Goal: Information Seeking & Learning: Understand process/instructions

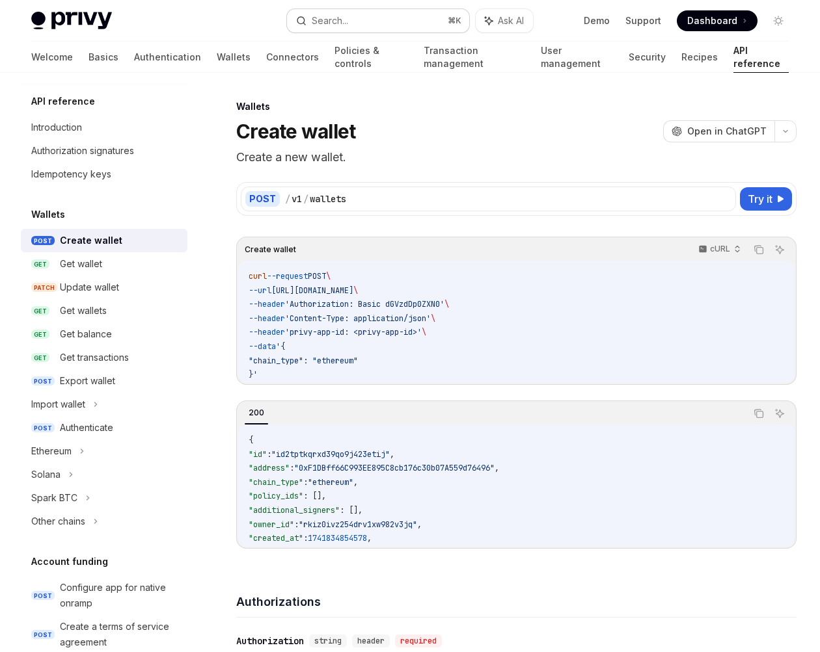
click at [329, 19] on div "Search..." at bounding box center [330, 21] width 36 height 16
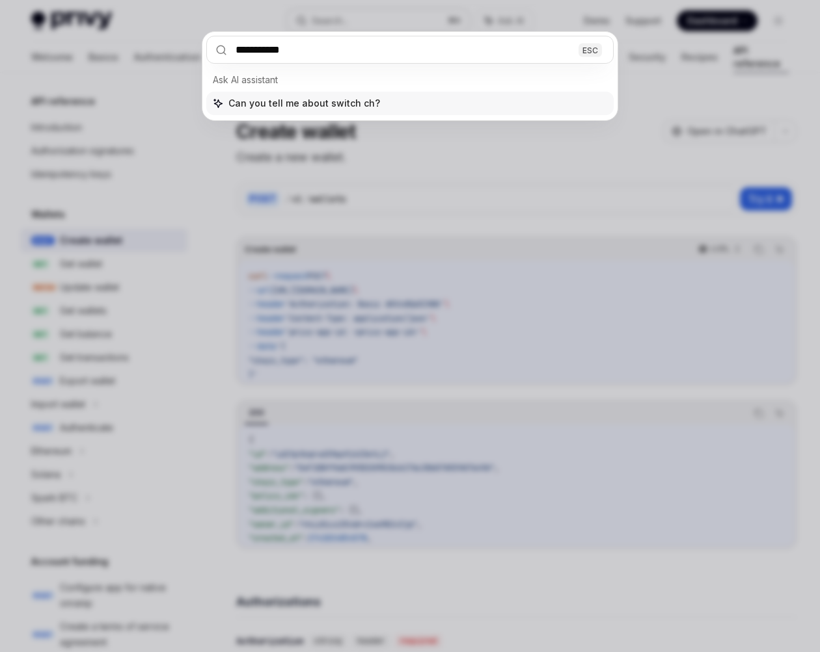
type input "**********"
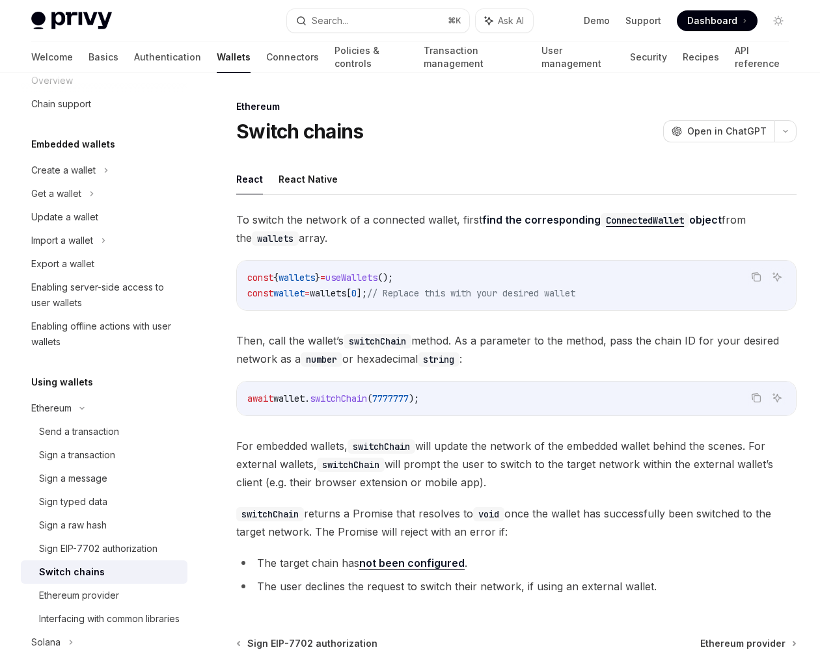
drag, startPoint x: 369, startPoint y: 239, endPoint x: 294, endPoint y: 211, distance: 80.7
click at [294, 211] on span "To switch the network of a connected wallet, first find the corresponding Conne…" at bounding box center [516, 229] width 560 height 36
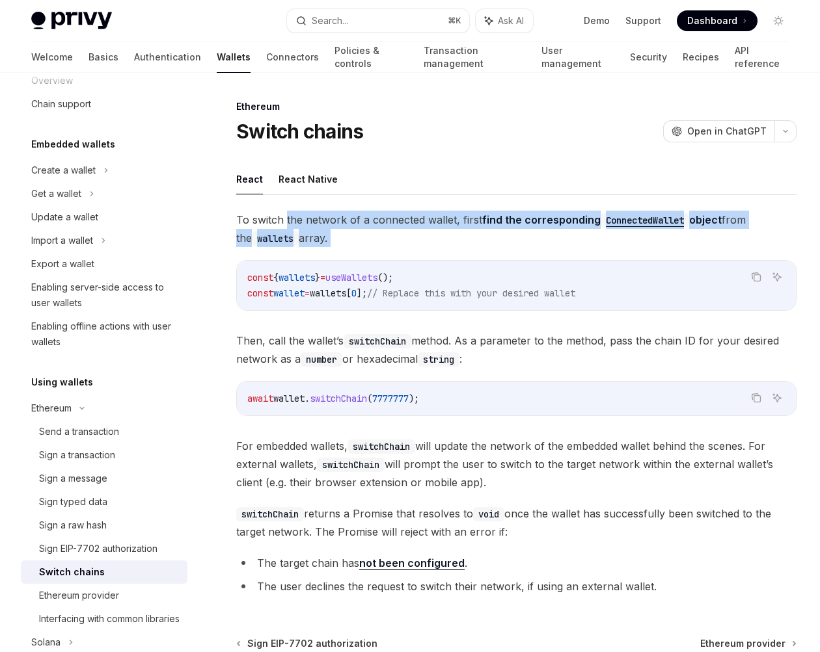
drag, startPoint x: 294, startPoint y: 211, endPoint x: 345, endPoint y: 242, distance: 60.1
click at [345, 242] on span "To switch the network of a connected wallet, first find the corresponding Conne…" at bounding box center [516, 229] width 560 height 36
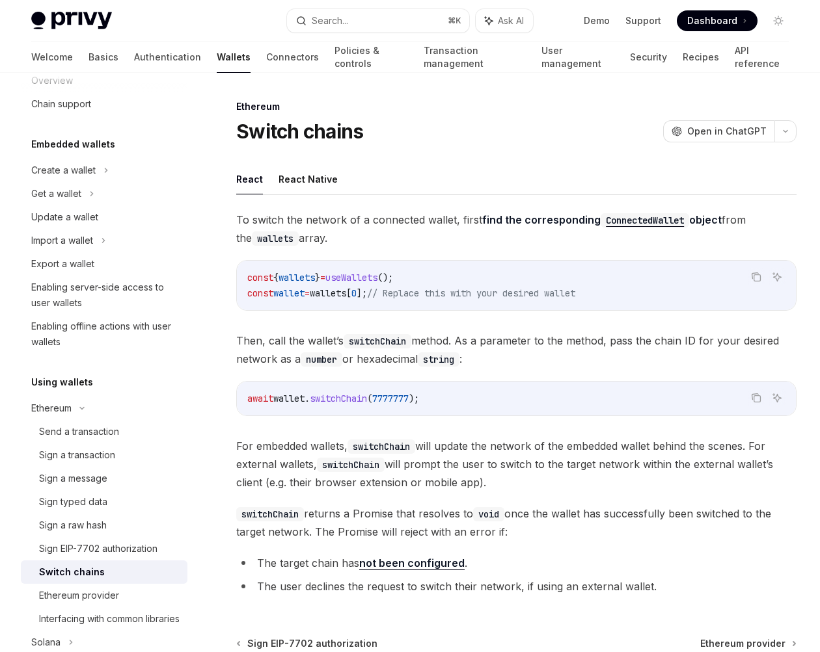
click at [349, 251] on div "To switch the network of a connected wallet, first find the corresponding Conne…" at bounding box center [516, 406] width 560 height 390
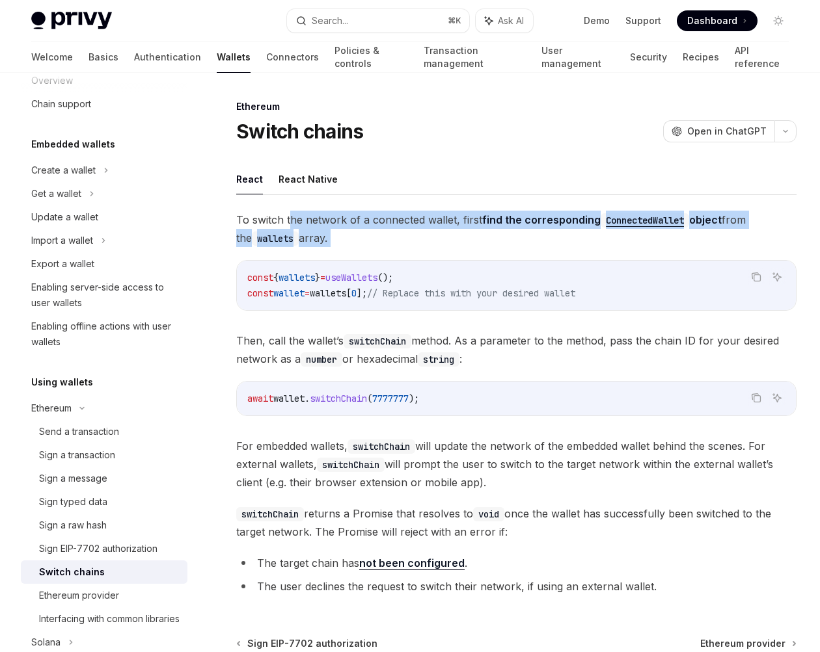
drag, startPoint x: 356, startPoint y: 256, endPoint x: 289, endPoint y: 222, distance: 75.1
click at [289, 222] on div "To switch the network of a connected wallet, first find the corresponding Conne…" at bounding box center [516, 406] width 560 height 390
click at [289, 222] on span "To switch the network of a connected wallet, first find the corresponding Conne…" at bounding box center [516, 229] width 560 height 36
drag, startPoint x: 289, startPoint y: 222, endPoint x: 304, endPoint y: 242, distance: 24.6
click at [304, 242] on span "To switch the network of a connected wallet, first find the corresponding Conne…" at bounding box center [516, 229] width 560 height 36
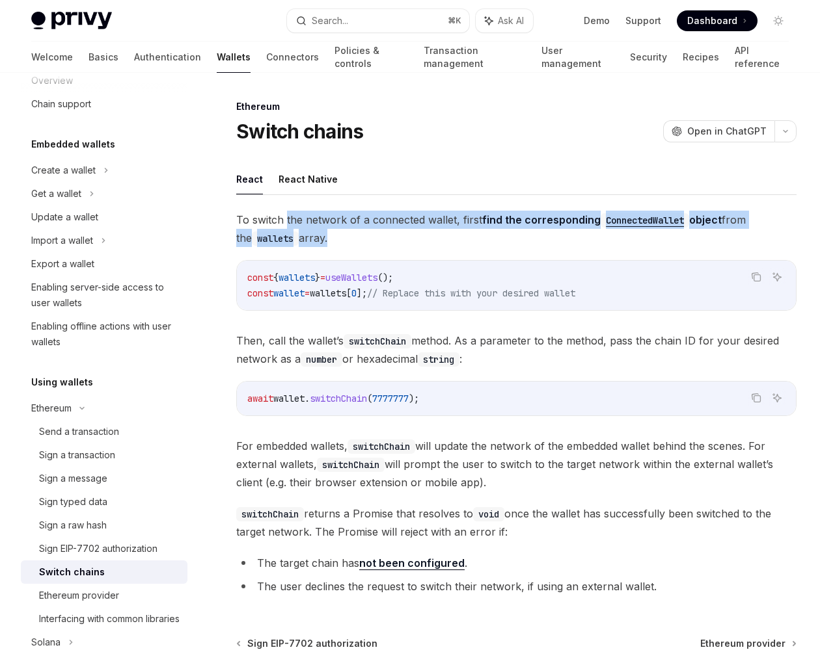
click at [304, 242] on span "To switch the network of a connected wallet, first find the corresponding Conne…" at bounding box center [516, 229] width 560 height 36
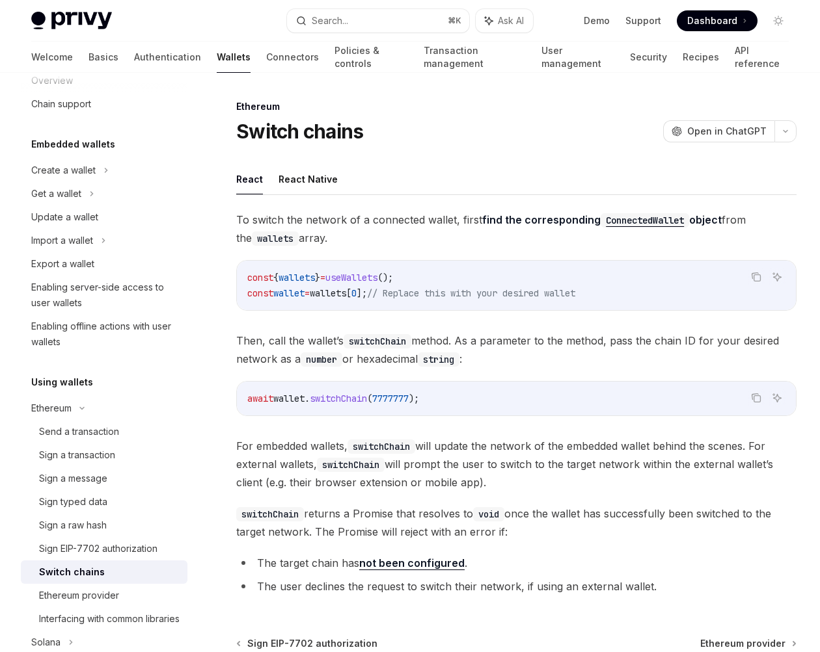
click at [287, 417] on div "To switch the network of a connected wallet, first find the corresponding Conne…" at bounding box center [516, 406] width 560 height 390
click at [332, 261] on div "const { wallets } = useWallets (); const wallet = wallets [ 0 ]; // Replace thi…" at bounding box center [516, 285] width 559 height 49
click at [75, 433] on div "Send a transaction" at bounding box center [79, 432] width 80 height 16
type textarea "*"
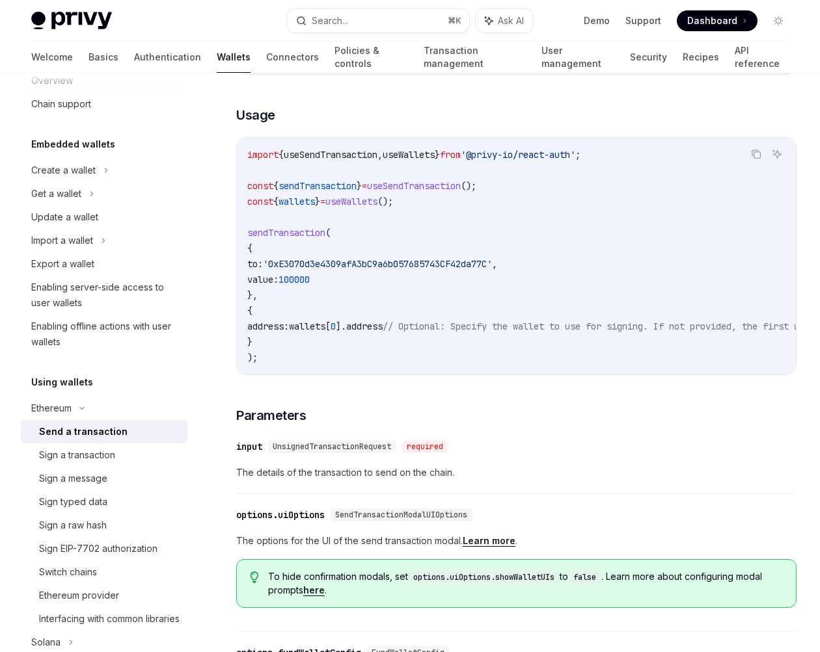
scroll to position [85, 0]
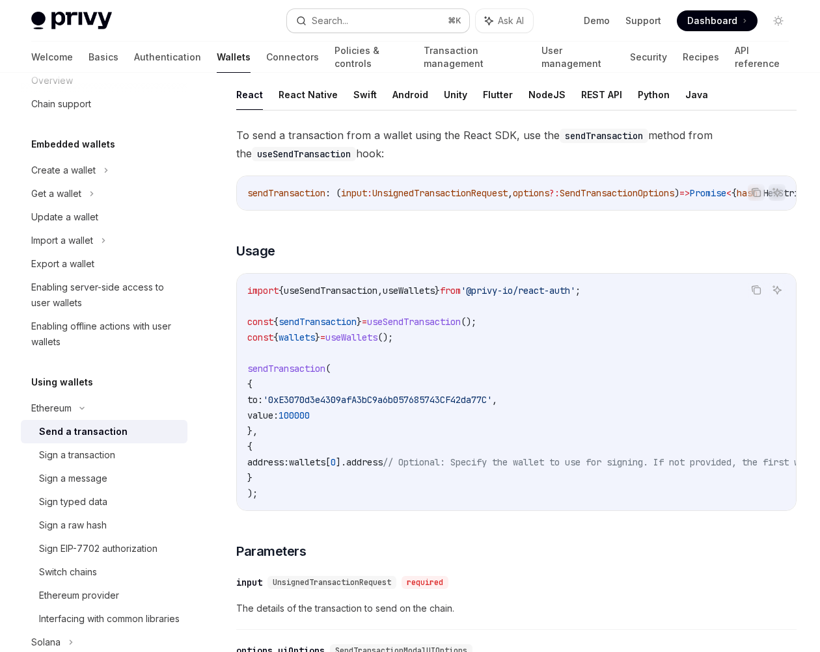
click at [330, 22] on div "Search..." at bounding box center [330, 21] width 36 height 16
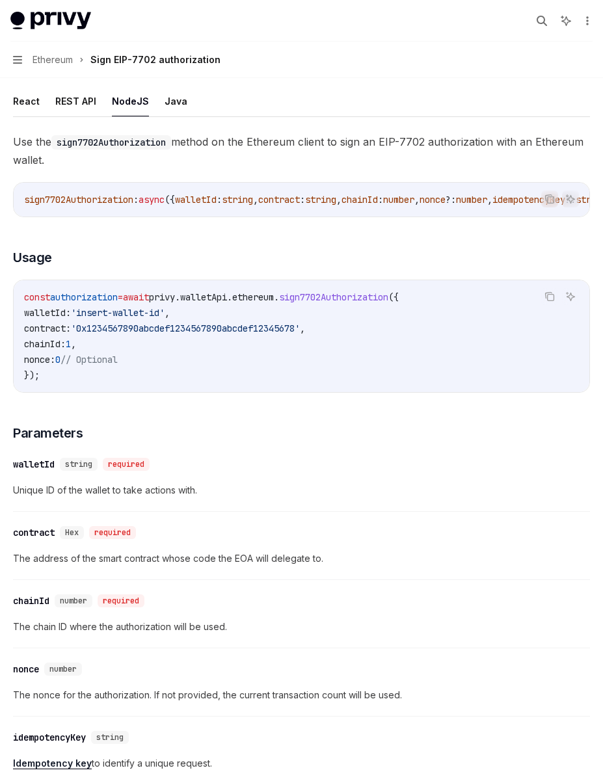
scroll to position [247, 0]
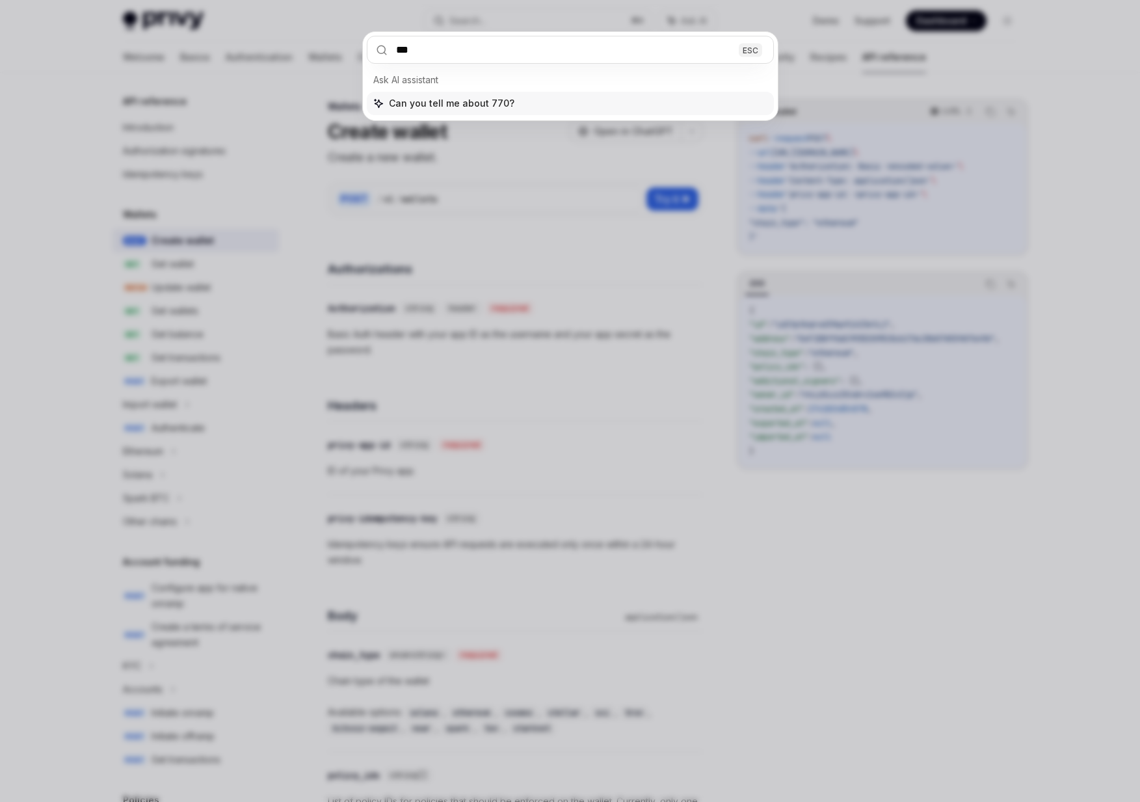
type input "****"
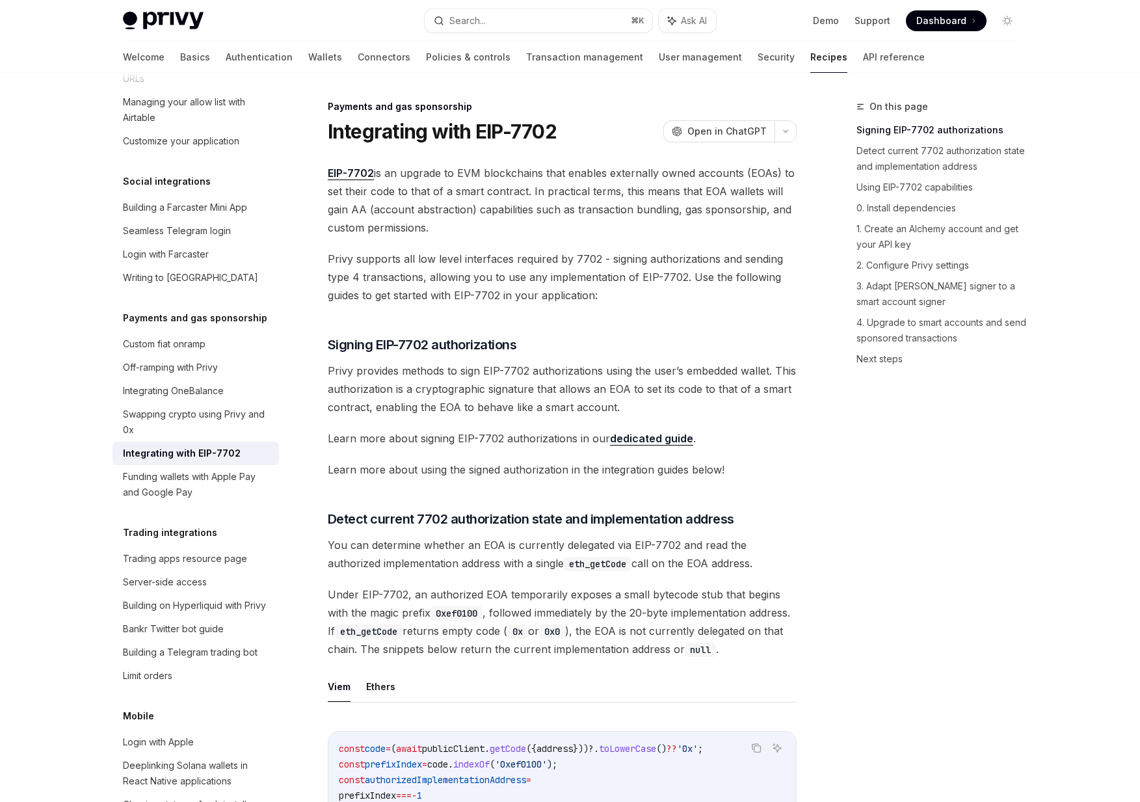
click at [415, 362] on span "Privy provides methods to sign EIP-7702 authorizations using the user’s embedde…" at bounding box center [562, 389] width 469 height 55
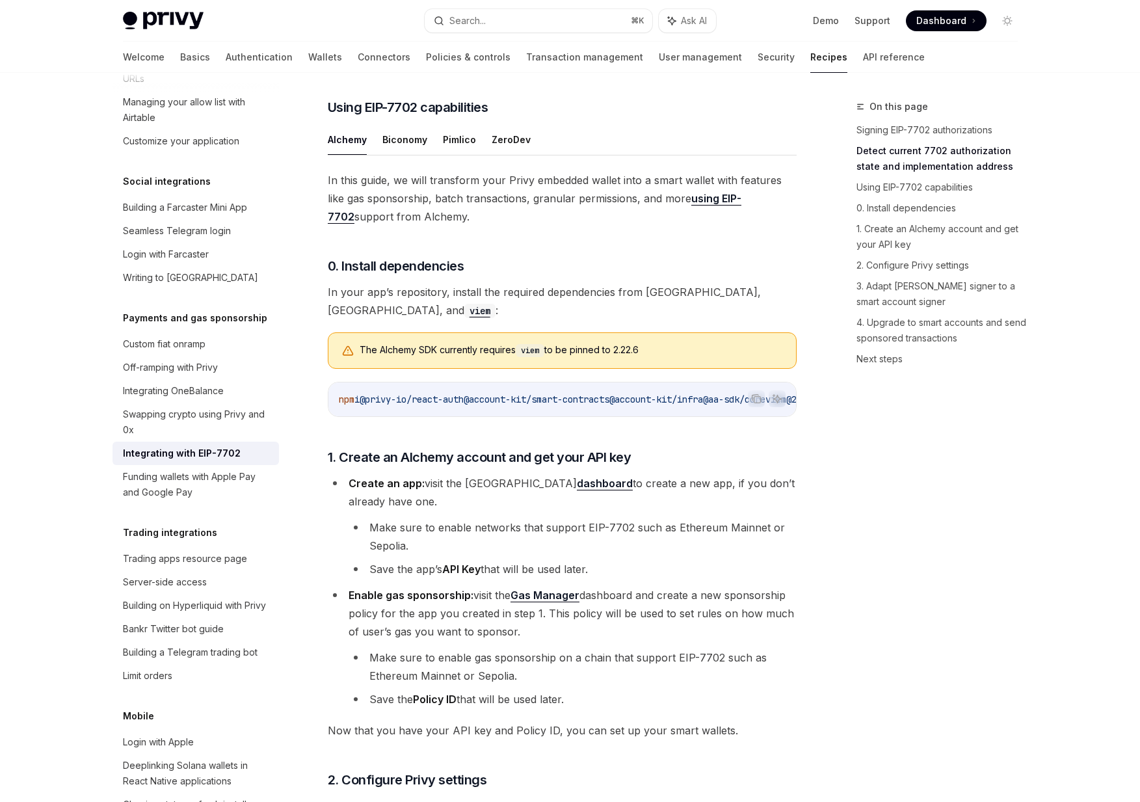
scroll to position [561, 0]
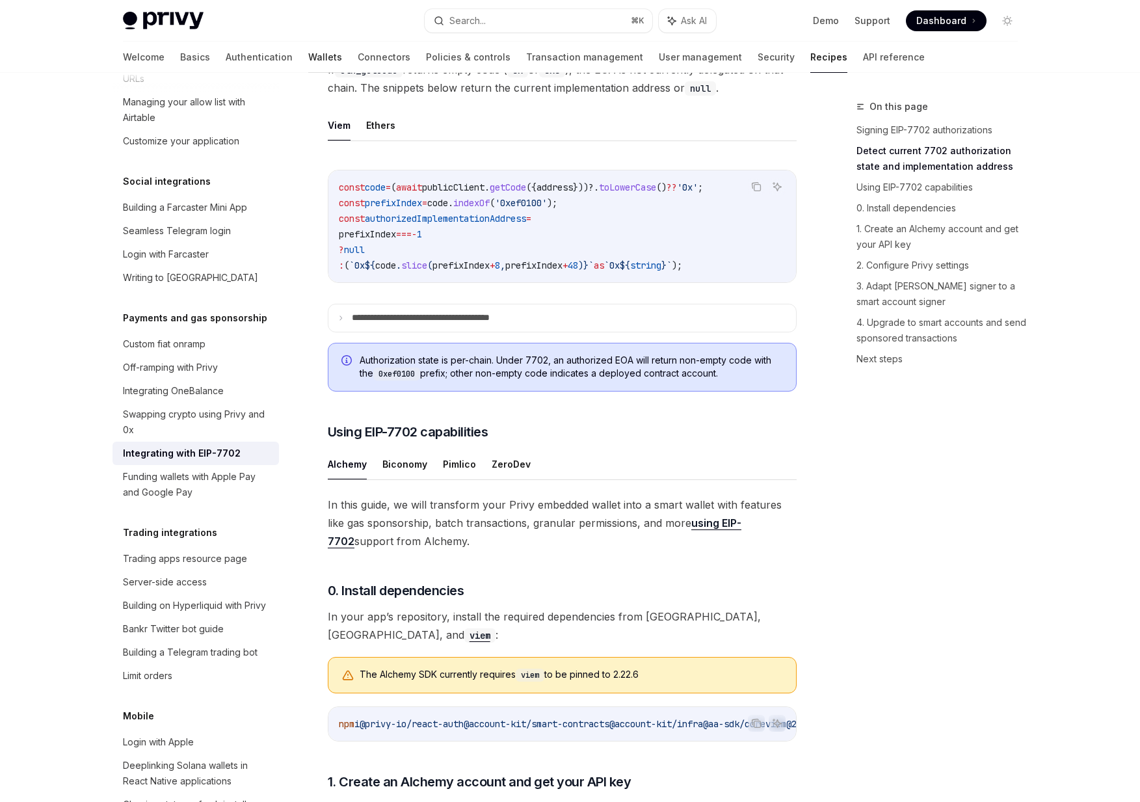
click at [308, 58] on link "Wallets" at bounding box center [325, 57] width 34 height 31
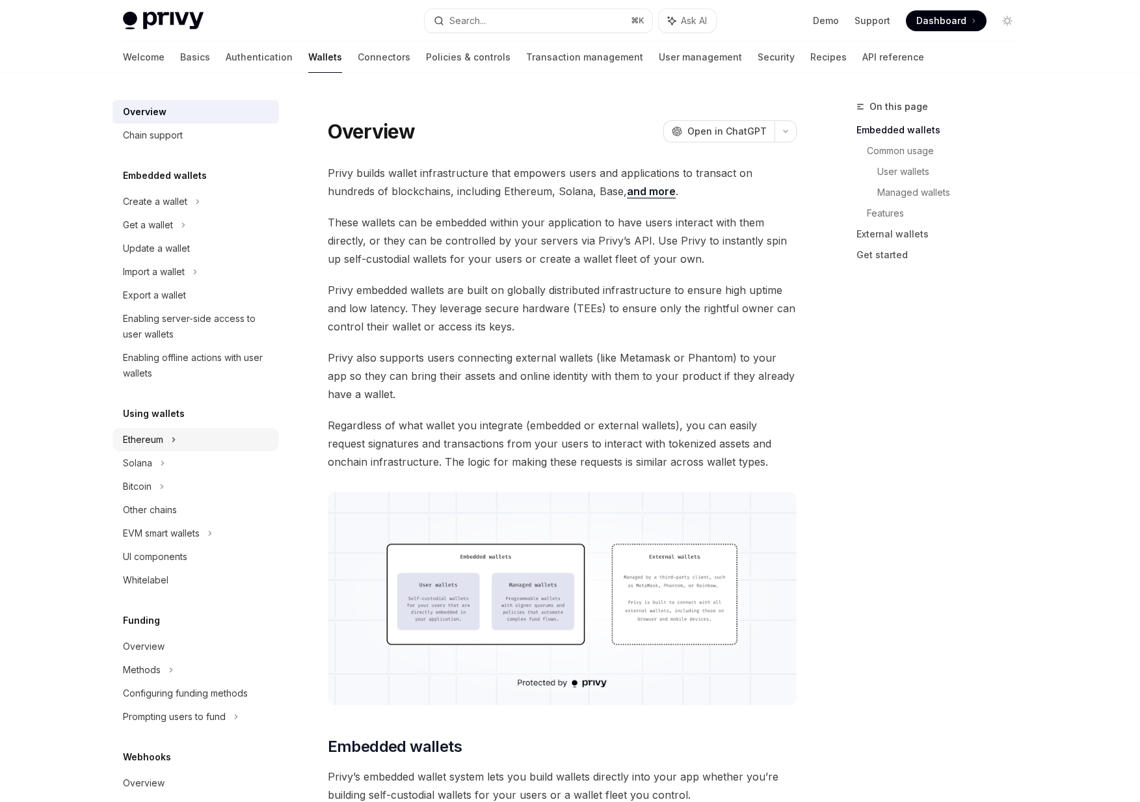
click at [154, 209] on div "Ethereum" at bounding box center [155, 202] width 64 height 16
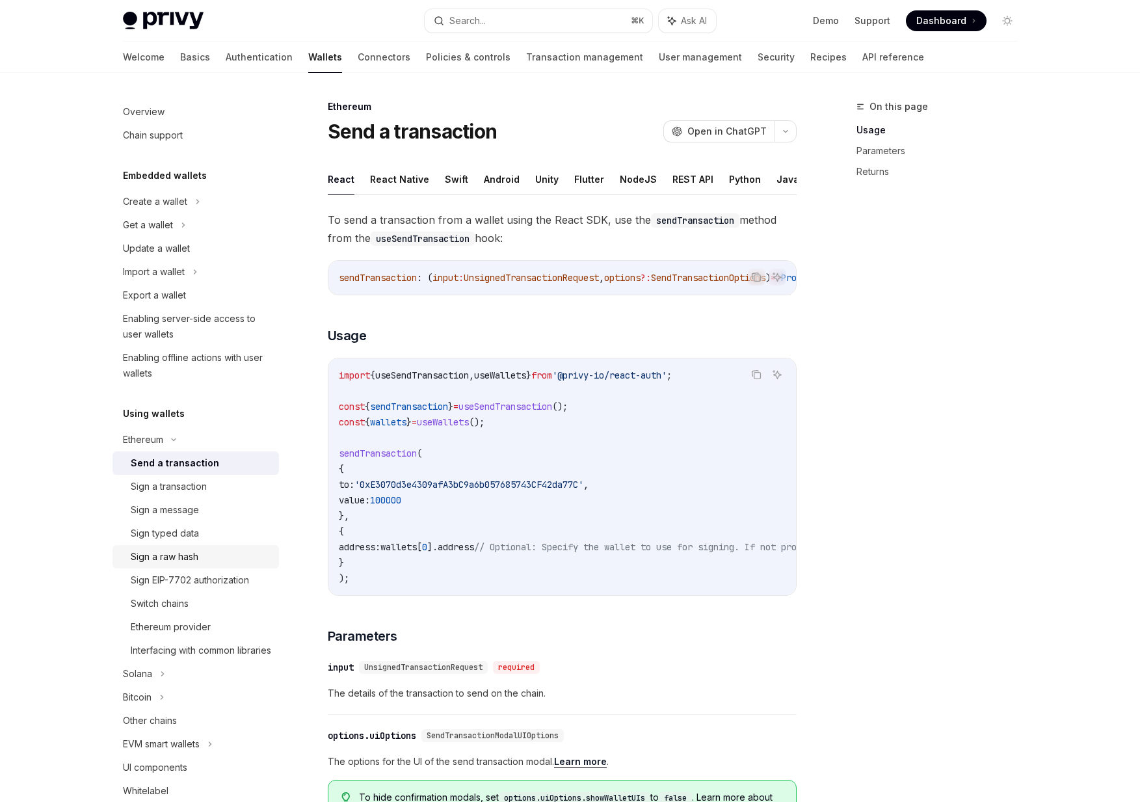
click at [141, 557] on div "Sign a raw hash" at bounding box center [165, 557] width 68 height 16
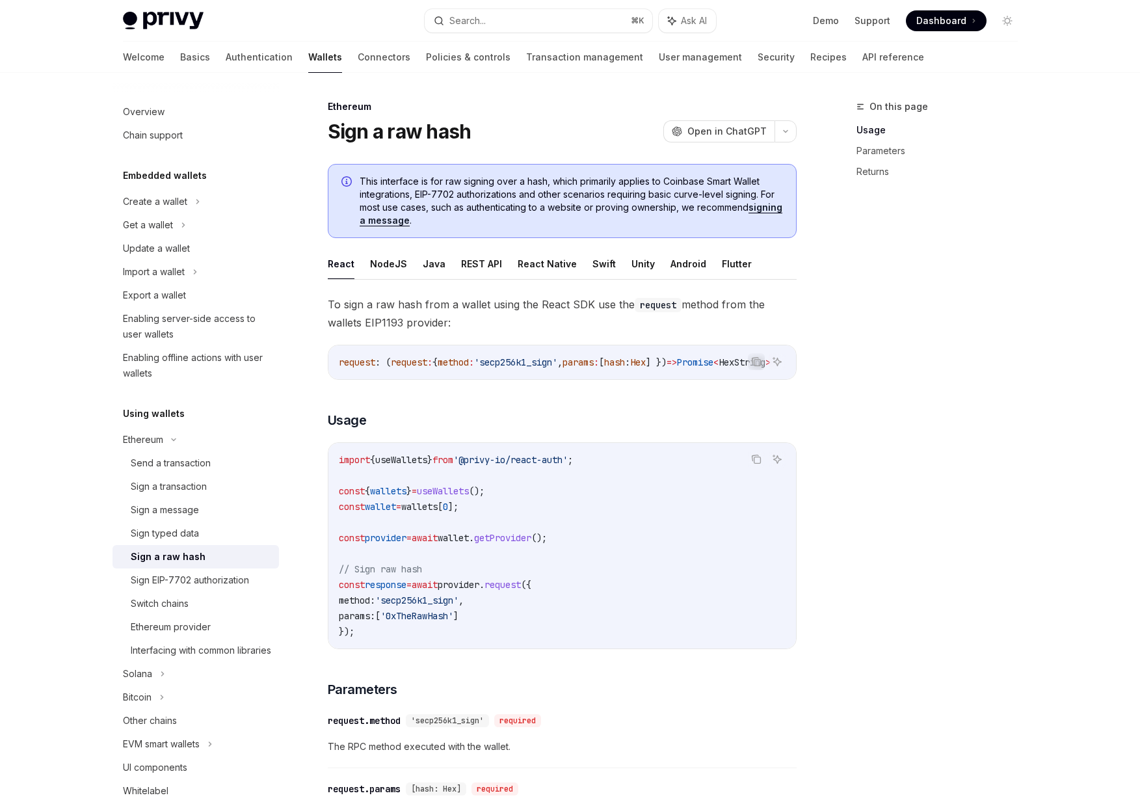
drag, startPoint x: 466, startPoint y: 268, endPoint x: 496, endPoint y: 265, distance: 29.5
click at [496, 265] on ul "React NodeJS Java REST API React Native Swift Unity Android Flutter" at bounding box center [562, 263] width 469 height 31
click at [518, 265] on button "React Native" at bounding box center [547, 263] width 59 height 31
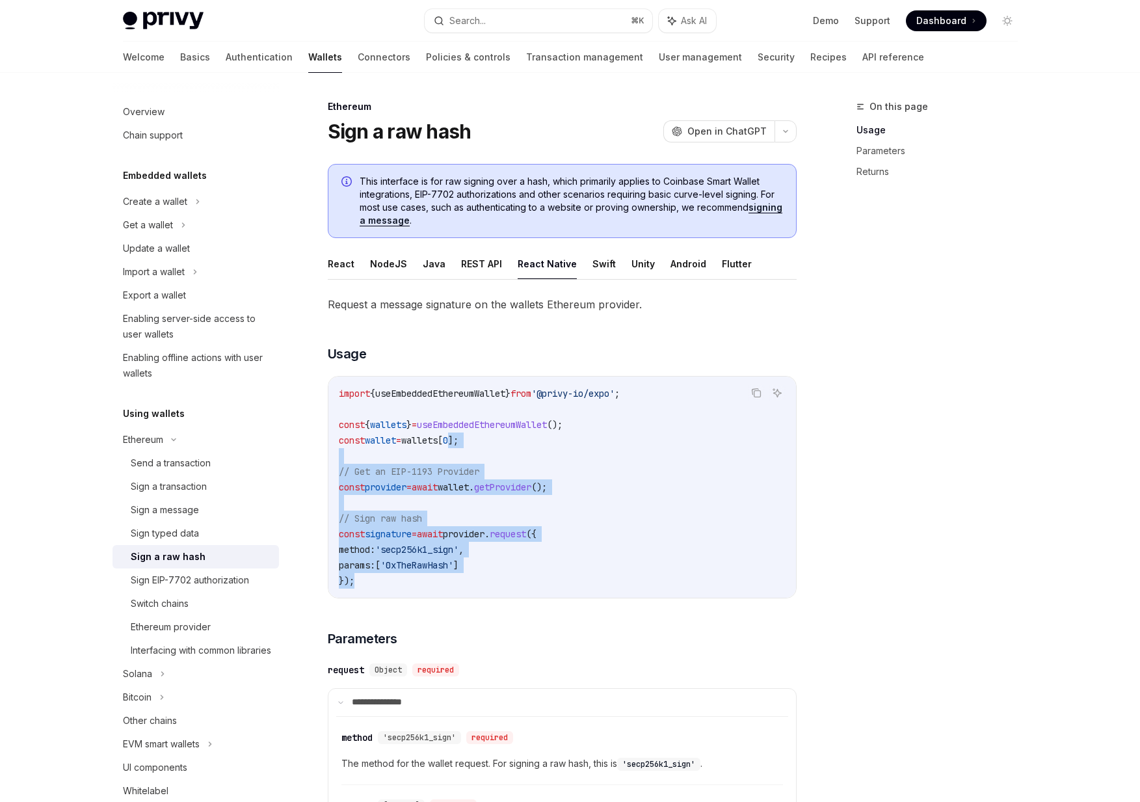
drag, startPoint x: 541, startPoint y: 579, endPoint x: 468, endPoint y: 446, distance: 151.4
click at [468, 446] on code "import { useEmbeddedEthereumWallet } from '@privy-io/expo' ; const { wallets } …" at bounding box center [562, 487] width 447 height 203
drag, startPoint x: 431, startPoint y: 586, endPoint x: 378, endPoint y: 459, distance: 138.2
click at [378, 459] on code "import { useEmbeddedEthereumWallet } from '@privy-io/expo' ; const { wallets } …" at bounding box center [562, 487] width 447 height 203
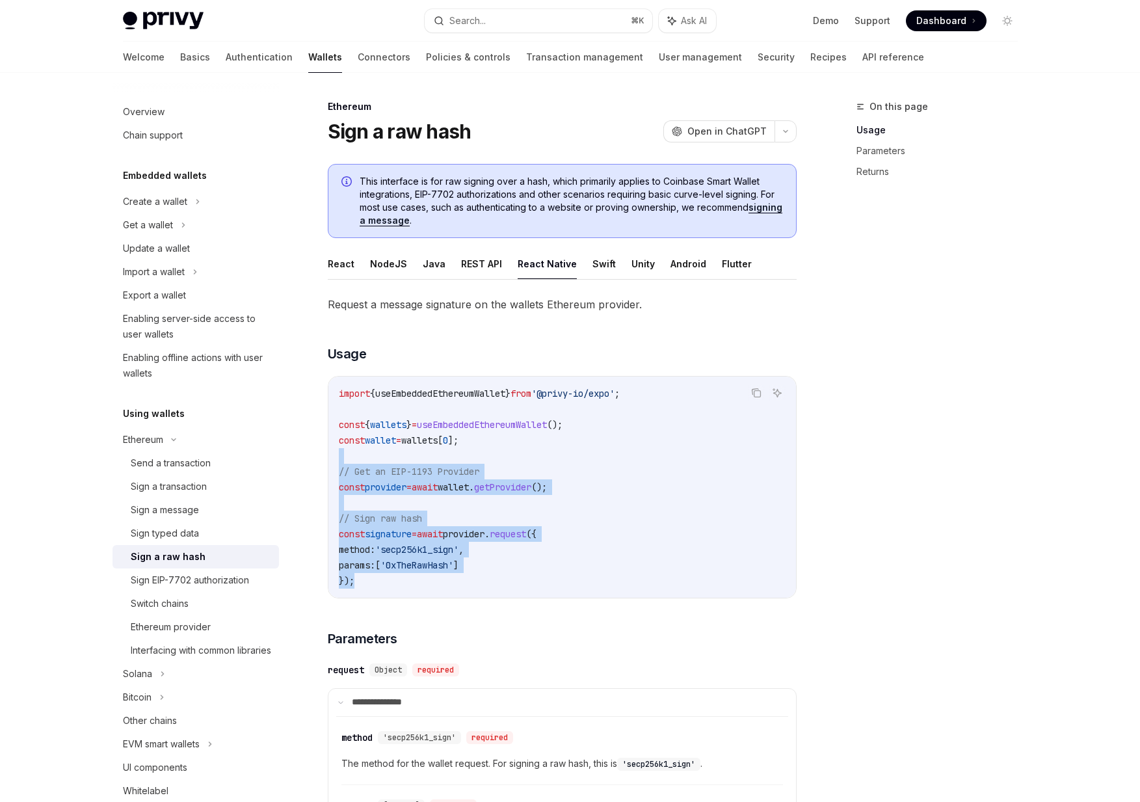
click at [378, 459] on code "import { useEmbeddedEthereumWallet } from '@privy-io/expo' ; const { wallets } …" at bounding box center [562, 487] width 447 height 203
drag, startPoint x: 378, startPoint y: 459, endPoint x: 422, endPoint y: 579, distance: 128.0
click at [422, 579] on code "import { useEmbeddedEthereumWallet } from '@privy-io/expo' ; const { wallets } …" at bounding box center [562, 487] width 447 height 203
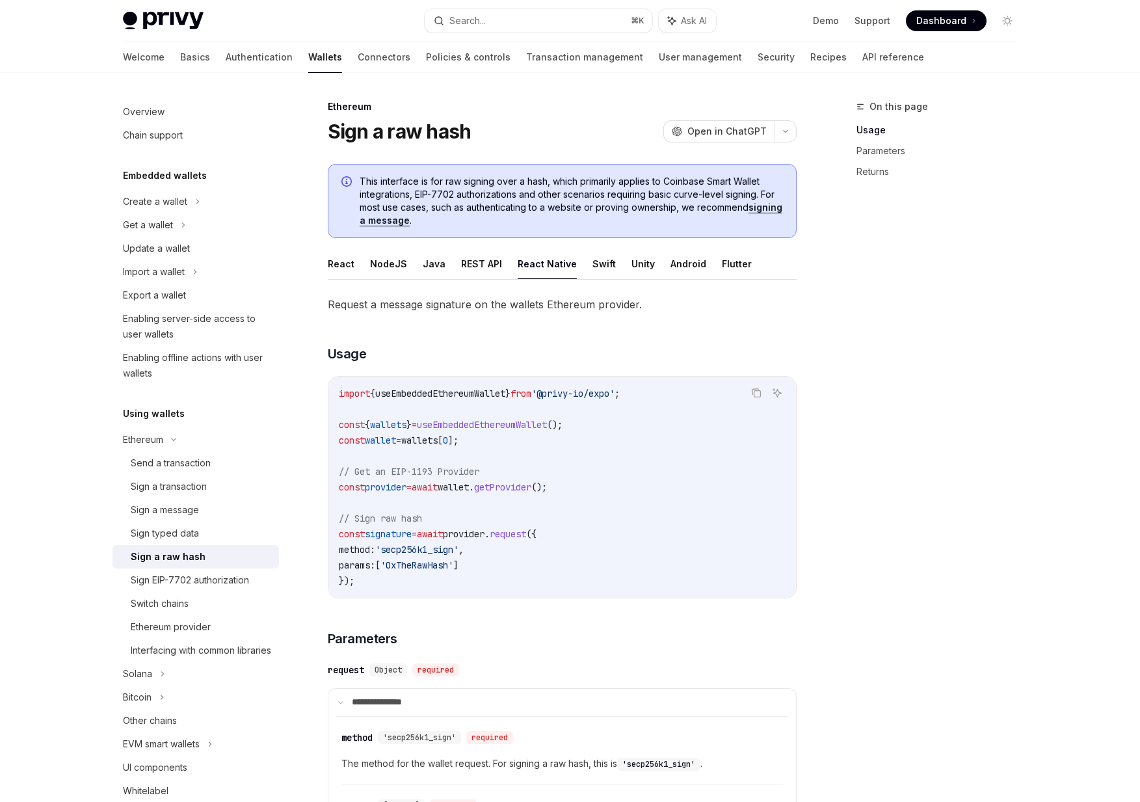
drag, startPoint x: 472, startPoint y: 556, endPoint x: 413, endPoint y: 555, distance: 59.2
click at [413, 555] on code "import { useEmbeddedEthereumWallet } from '@privy-io/expo' ; const { wallets } …" at bounding box center [562, 487] width 447 height 203
click at [413, 555] on span "'secp256k1_sign'" at bounding box center [416, 550] width 83 height 12
click at [421, 546] on span "'secp256k1_sign'" at bounding box center [416, 550] width 83 height 12
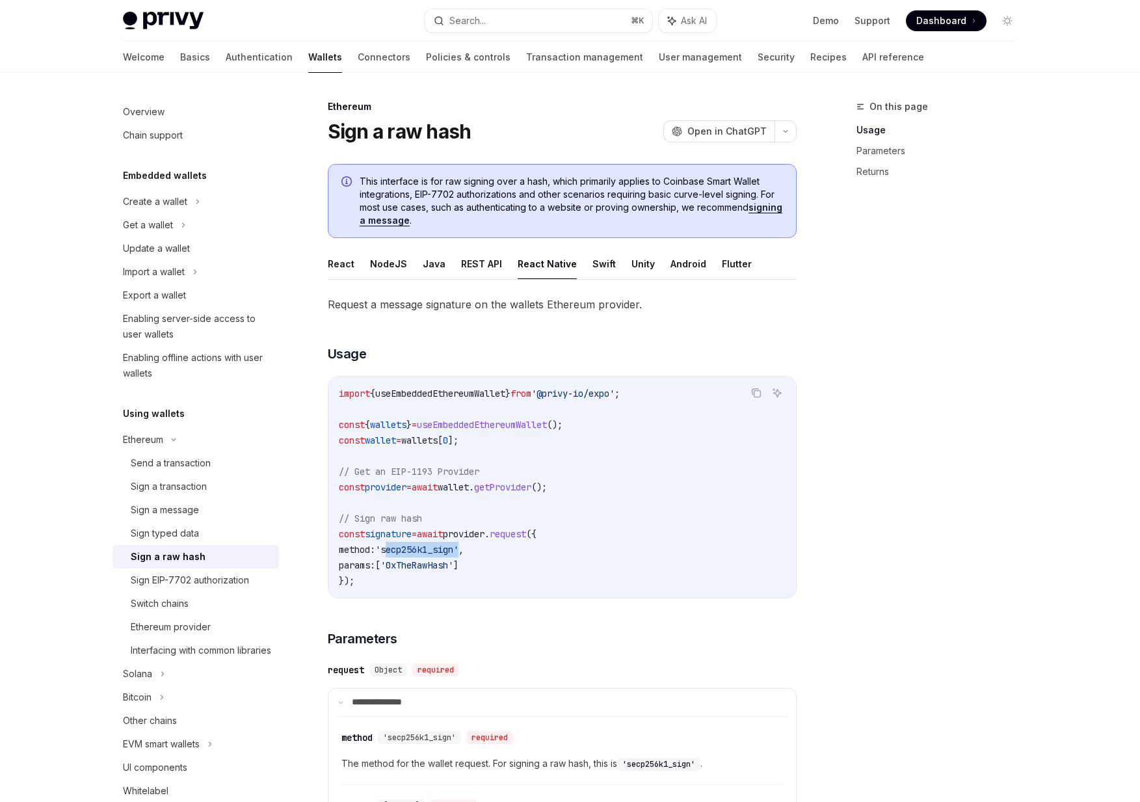
copy span "secp256k1_sign"
click at [542, 574] on code "import { useEmbeddedEthereumWallet } from '@privy-io/expo' ; const { wallets } …" at bounding box center [562, 487] width 447 height 203
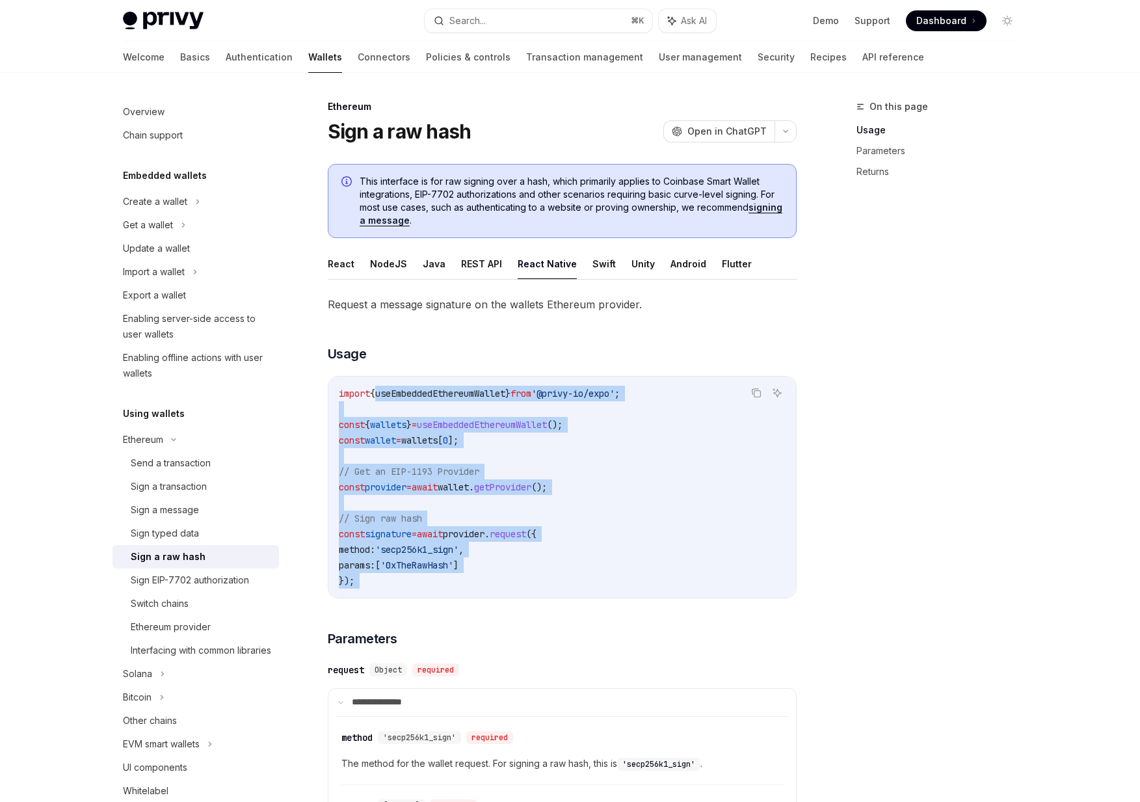
drag, startPoint x: 542, startPoint y: 574, endPoint x: 440, endPoint y: 385, distance: 214.8
click at [440, 388] on code "import { useEmbeddedEthereumWallet } from '@privy-io/expo' ; const { wallets } …" at bounding box center [562, 487] width 447 height 203
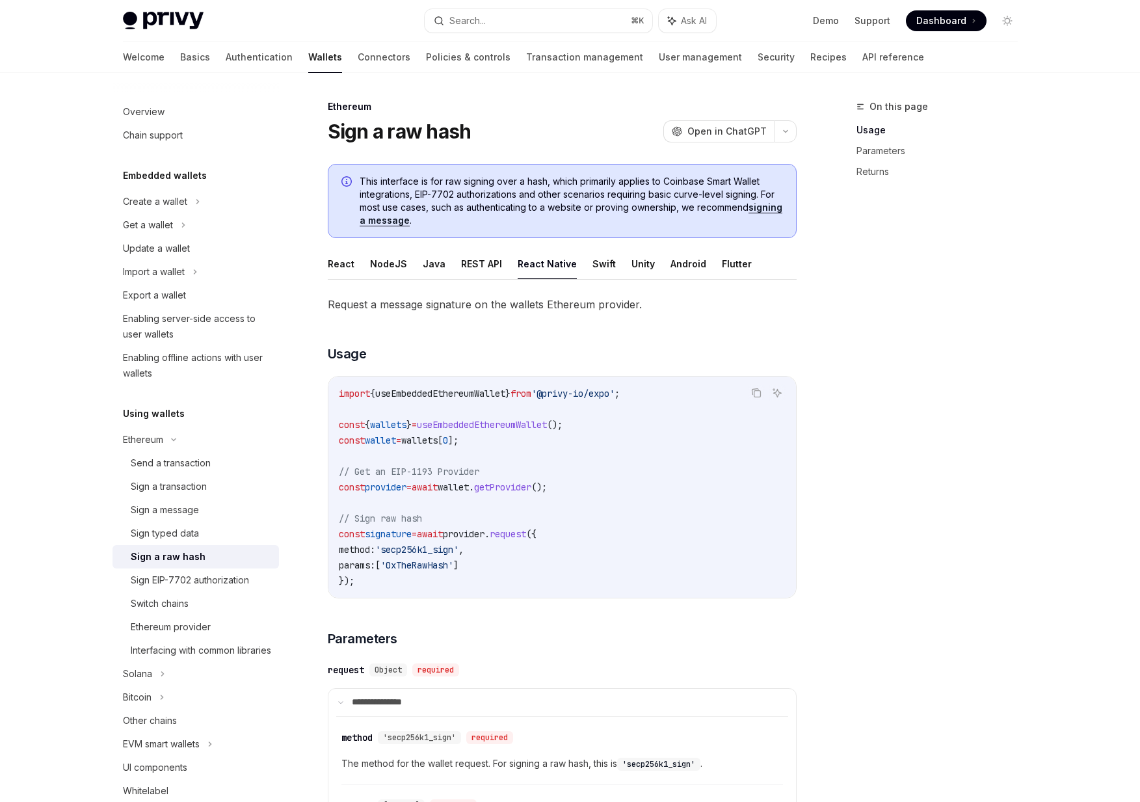
click at [440, 385] on div "import { useEmbeddedEthereumWallet } from '@privy-io/expo' ; const { wallets } …" at bounding box center [562, 487] width 468 height 221
click at [224, 574] on div "Sign EIP-7702 authorization" at bounding box center [190, 580] width 118 height 16
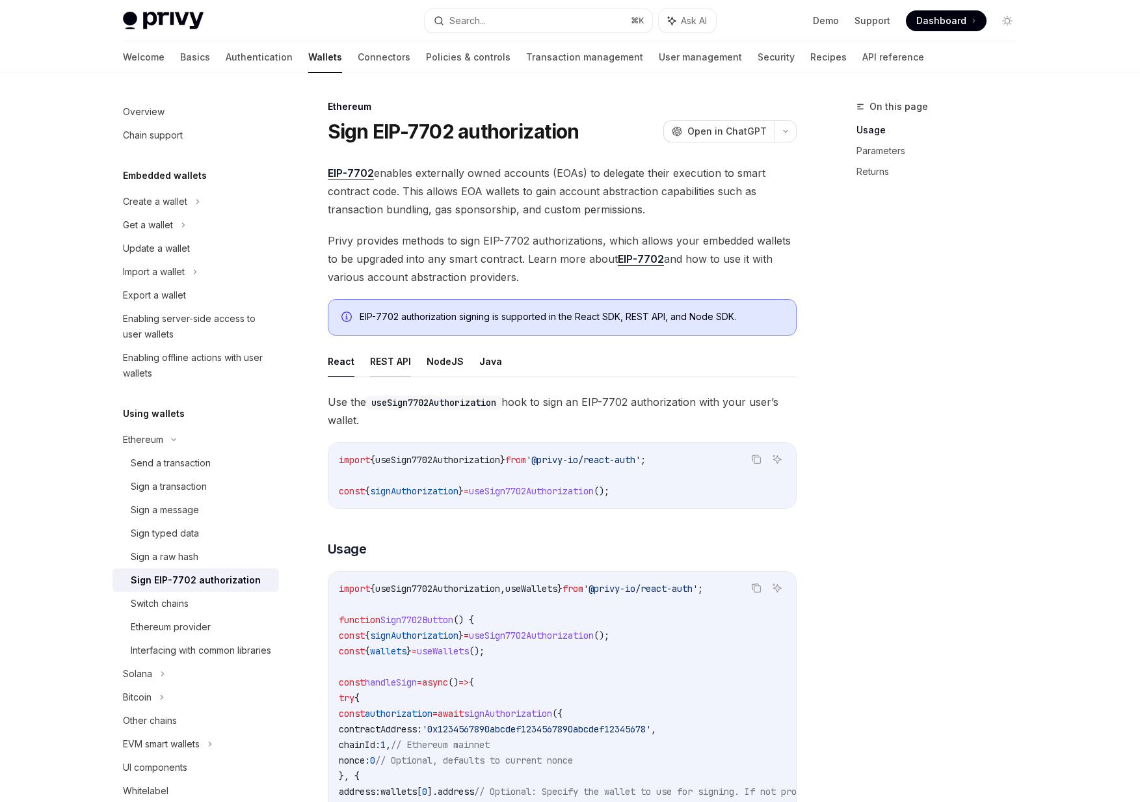
click at [381, 368] on button "REST API" at bounding box center [390, 361] width 41 height 31
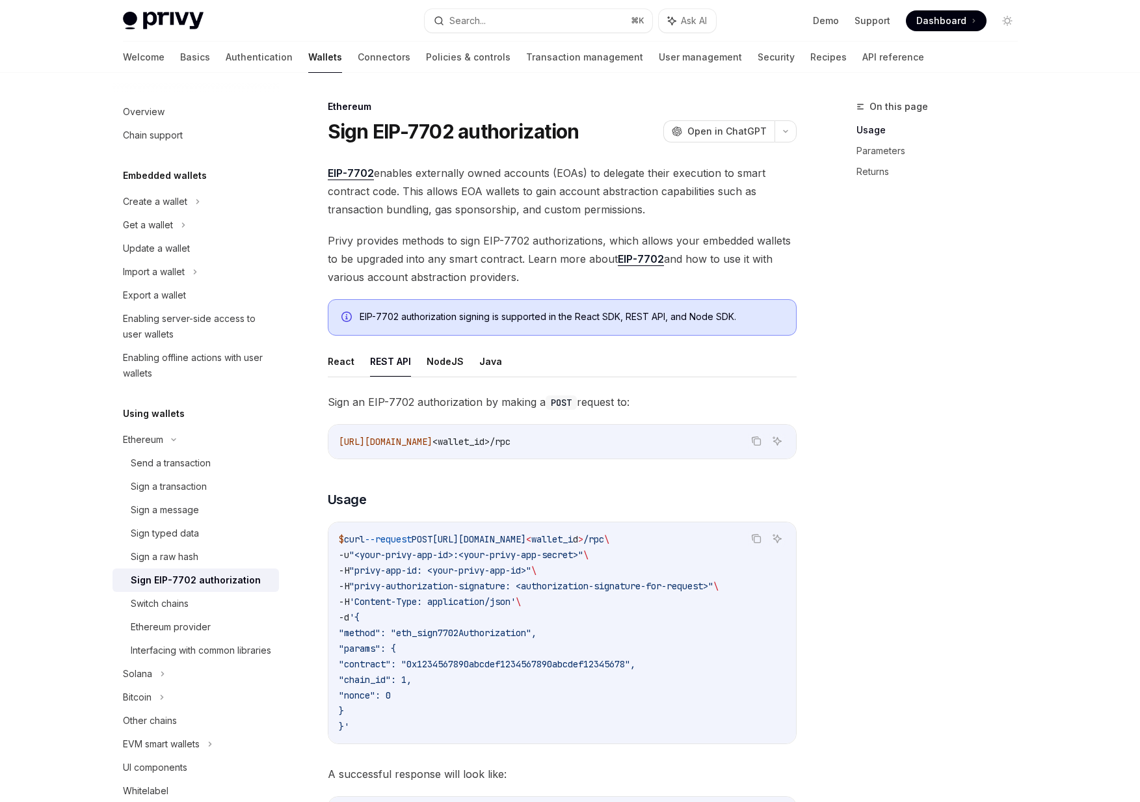
click at [448, 368] on button "NodeJS" at bounding box center [445, 361] width 37 height 31
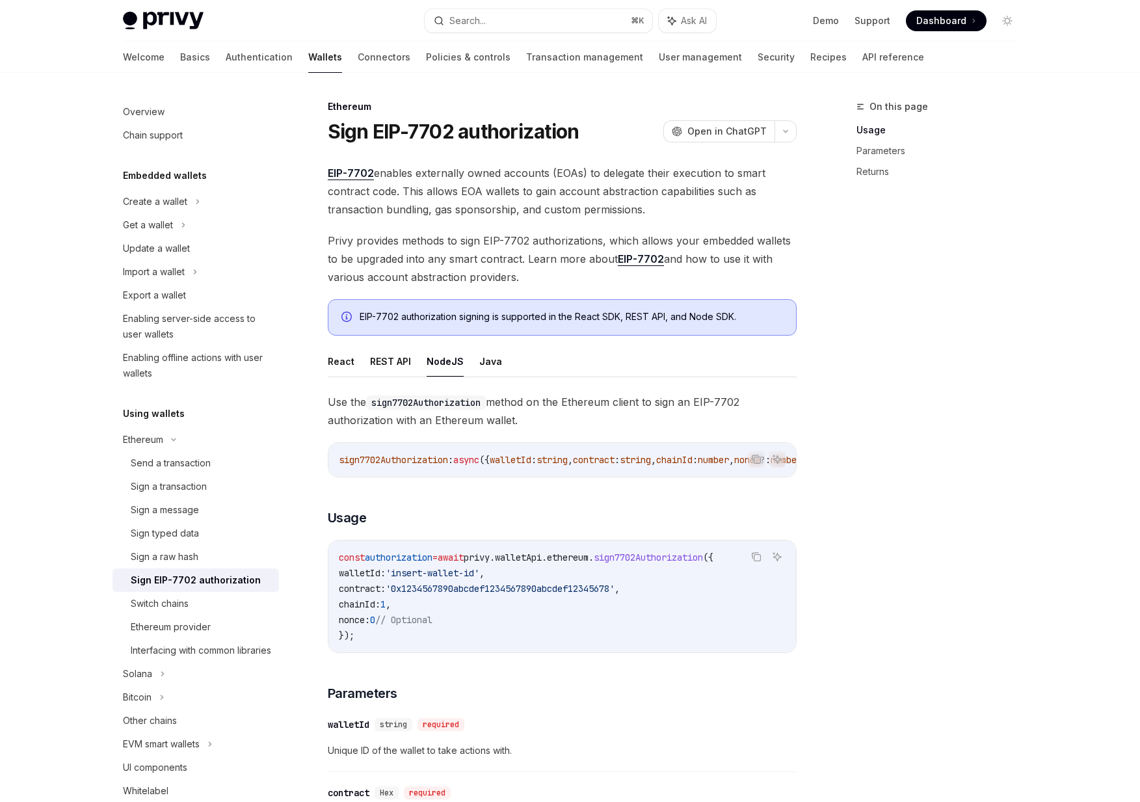
click at [513, 368] on ul "React REST API NodeJS Java" at bounding box center [562, 361] width 469 height 31
click at [489, 364] on button "Java" at bounding box center [490, 361] width 23 height 31
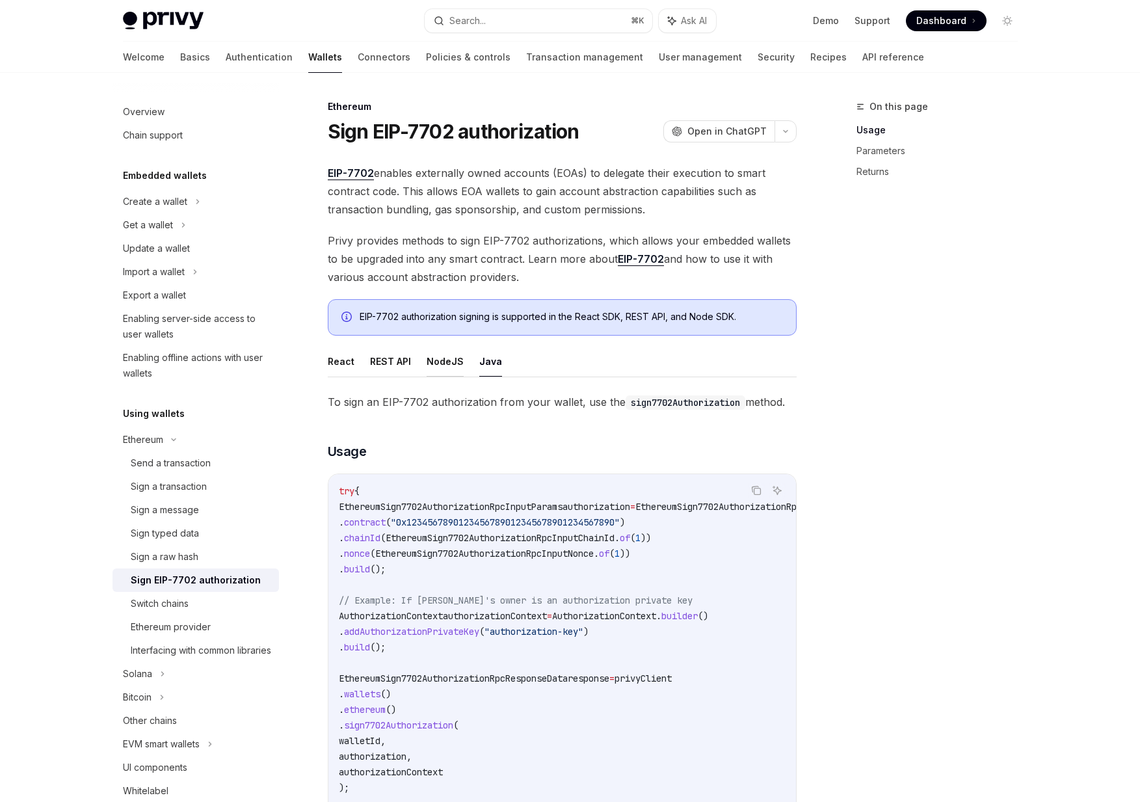
click at [450, 365] on button "NodeJS" at bounding box center [445, 361] width 37 height 31
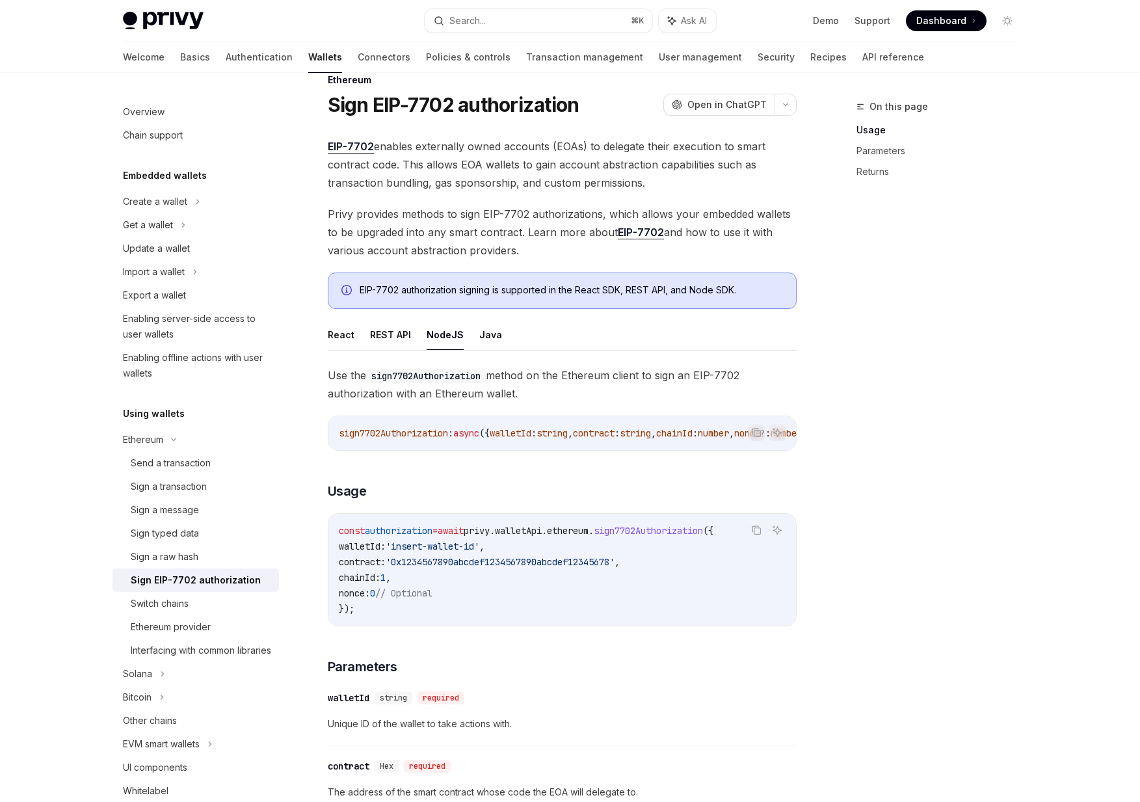
scroll to position [59, 0]
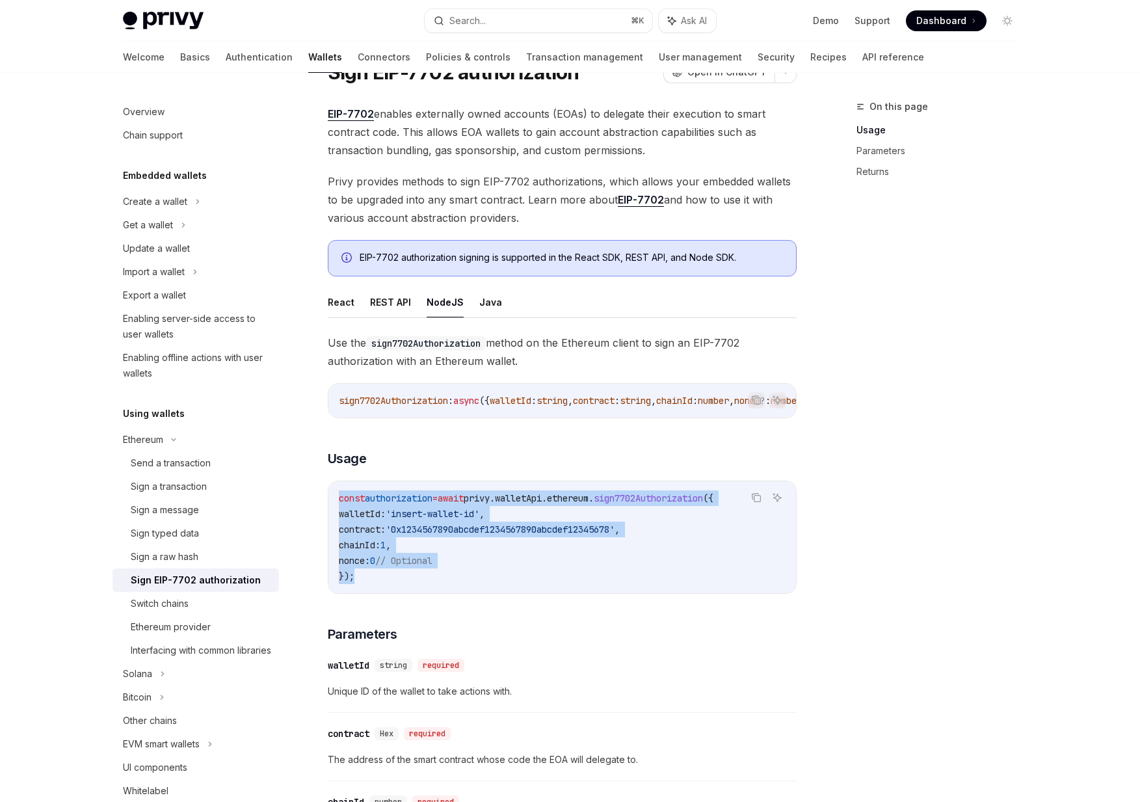
drag, startPoint x: 502, startPoint y: 597, endPoint x: 455, endPoint y: 479, distance: 127.3
drag, startPoint x: 455, startPoint y: 479, endPoint x: 490, endPoint y: 577, distance: 104.3
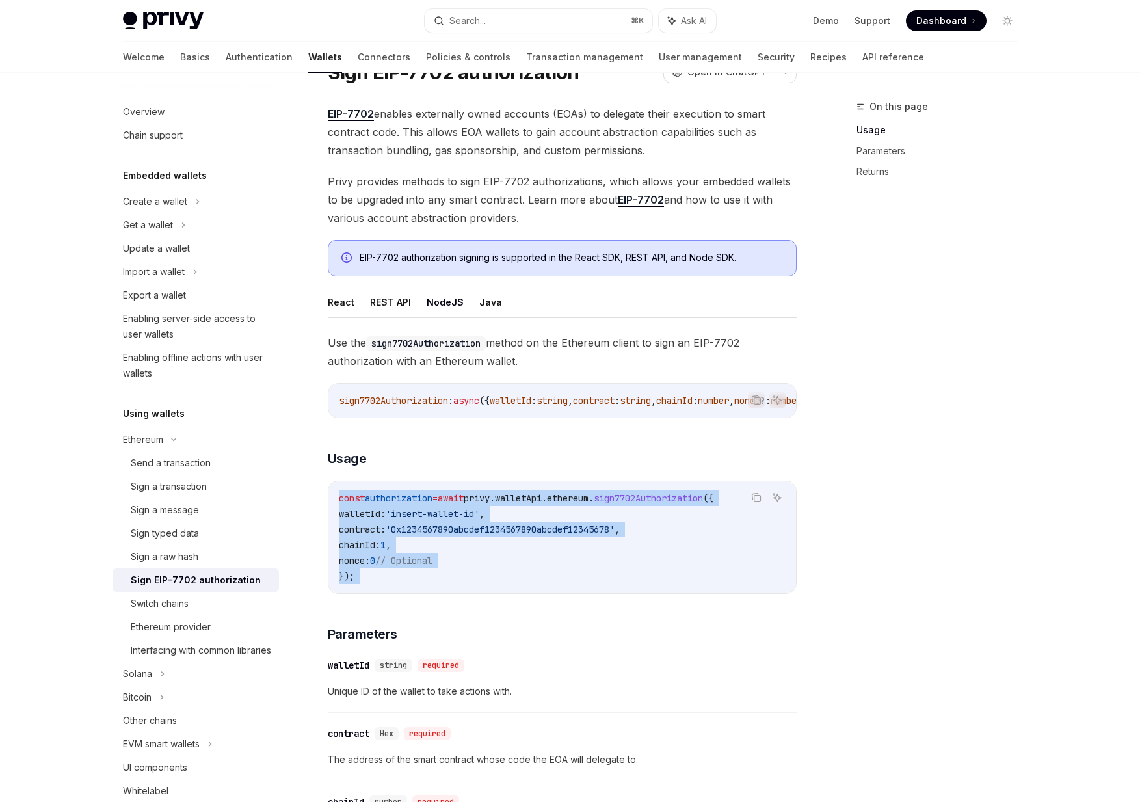
click at [490, 577] on code "const authorization = await privy . walletApi . ethereum . sign7702Authorizatio…" at bounding box center [562, 537] width 447 height 94
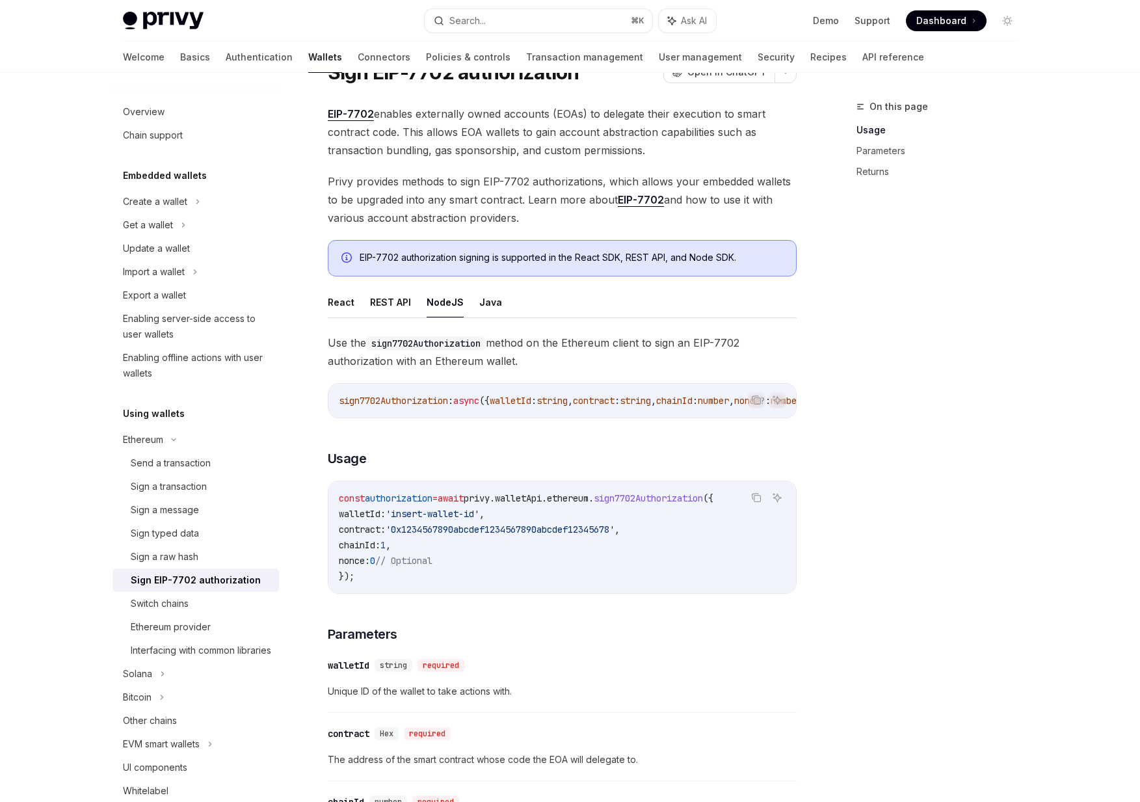
scroll to position [909, 0]
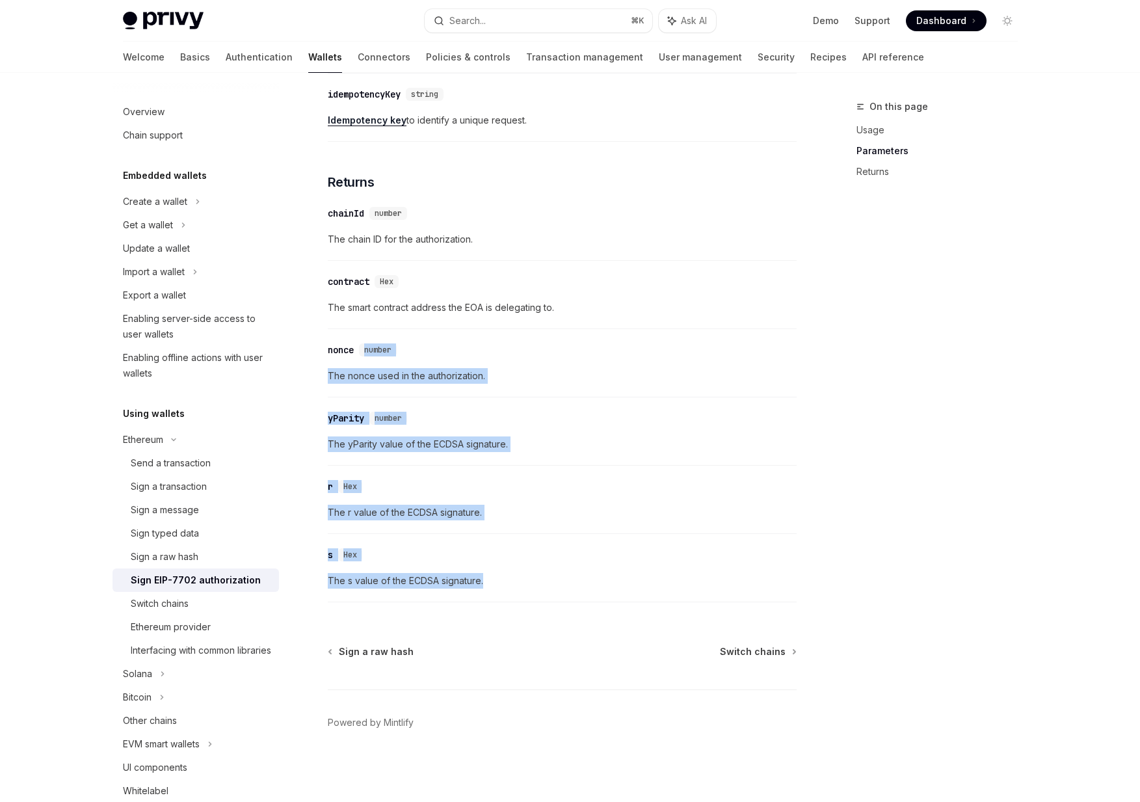
drag, startPoint x: 580, startPoint y: 604, endPoint x: 462, endPoint y: 339, distance: 289.7
click at [462, 339] on div "Use the sign7702Authorization method on the Ethereum client to sign an EIP-7702…" at bounding box center [562, 48] width 469 height 1119
click at [462, 339] on div "​ nonce number The nonce used in the authorization." at bounding box center [562, 367] width 469 height 62
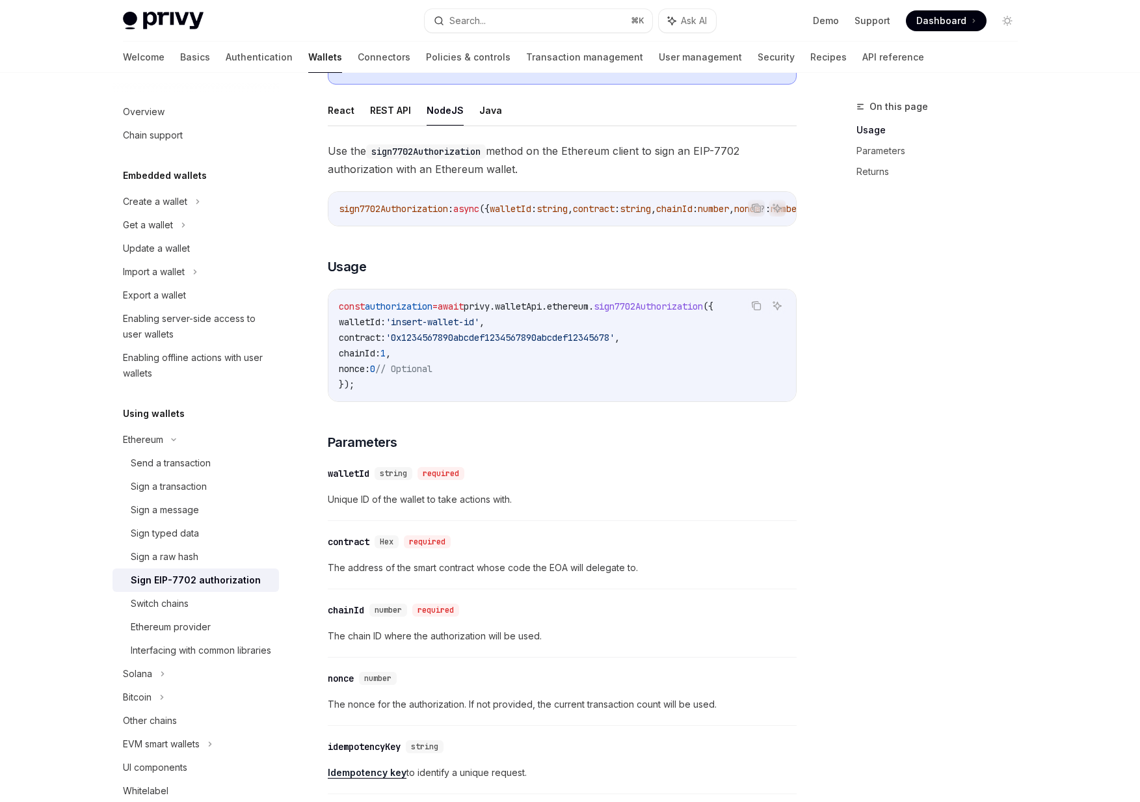
scroll to position [0, 0]
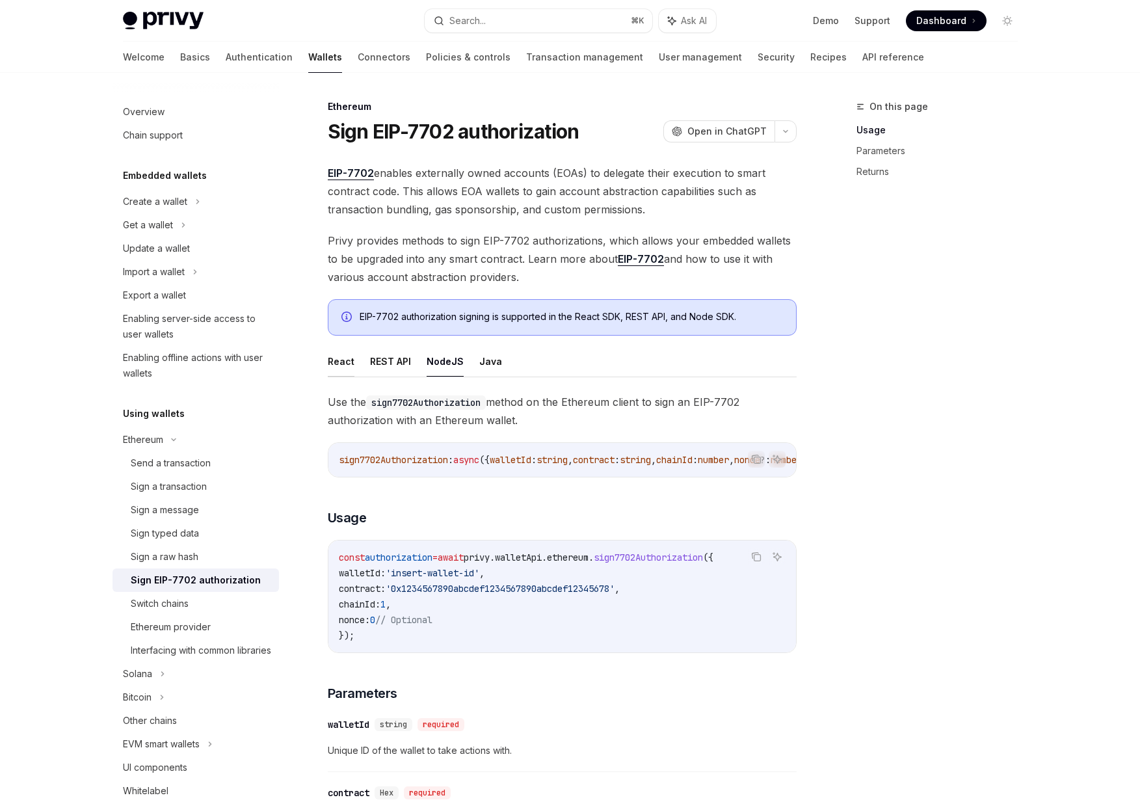
click at [330, 362] on button "React" at bounding box center [341, 361] width 27 height 31
type textarea "*"
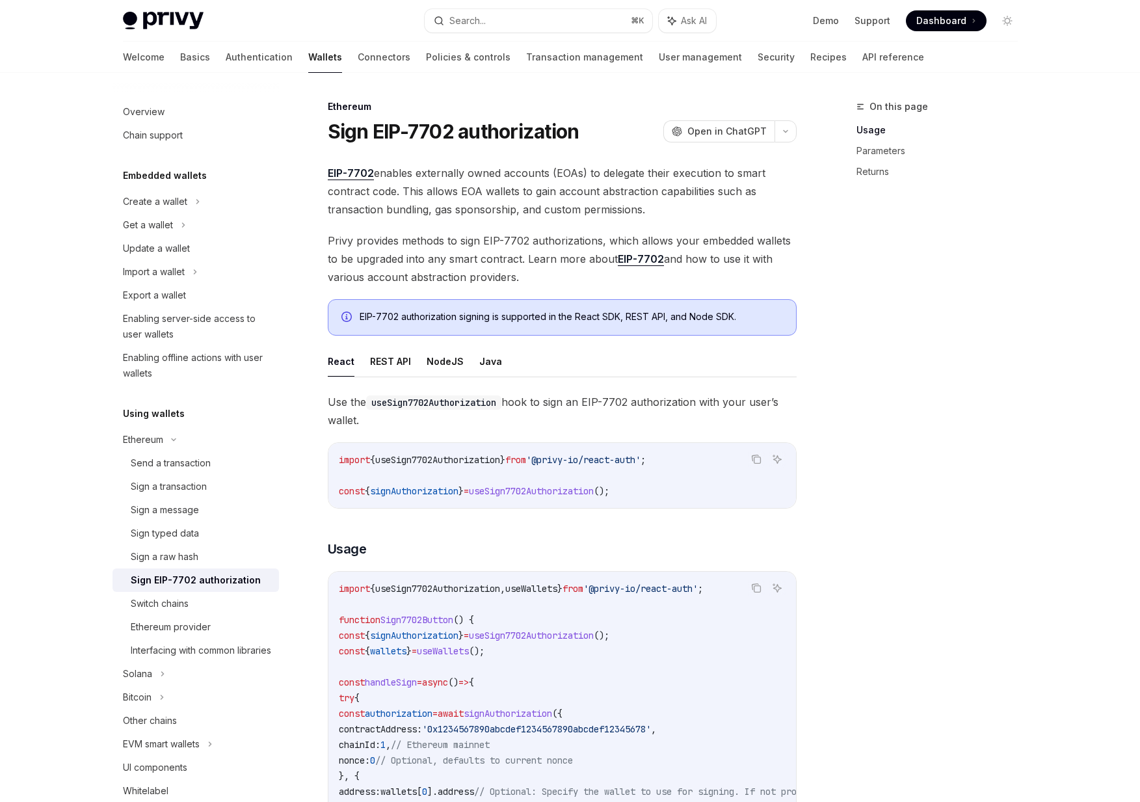
click at [544, 487] on span "useSign7702Authorization" at bounding box center [531, 491] width 125 height 12
copy span "useSign7702Authorization"
